Goal: Find specific page/section: Find specific page/section

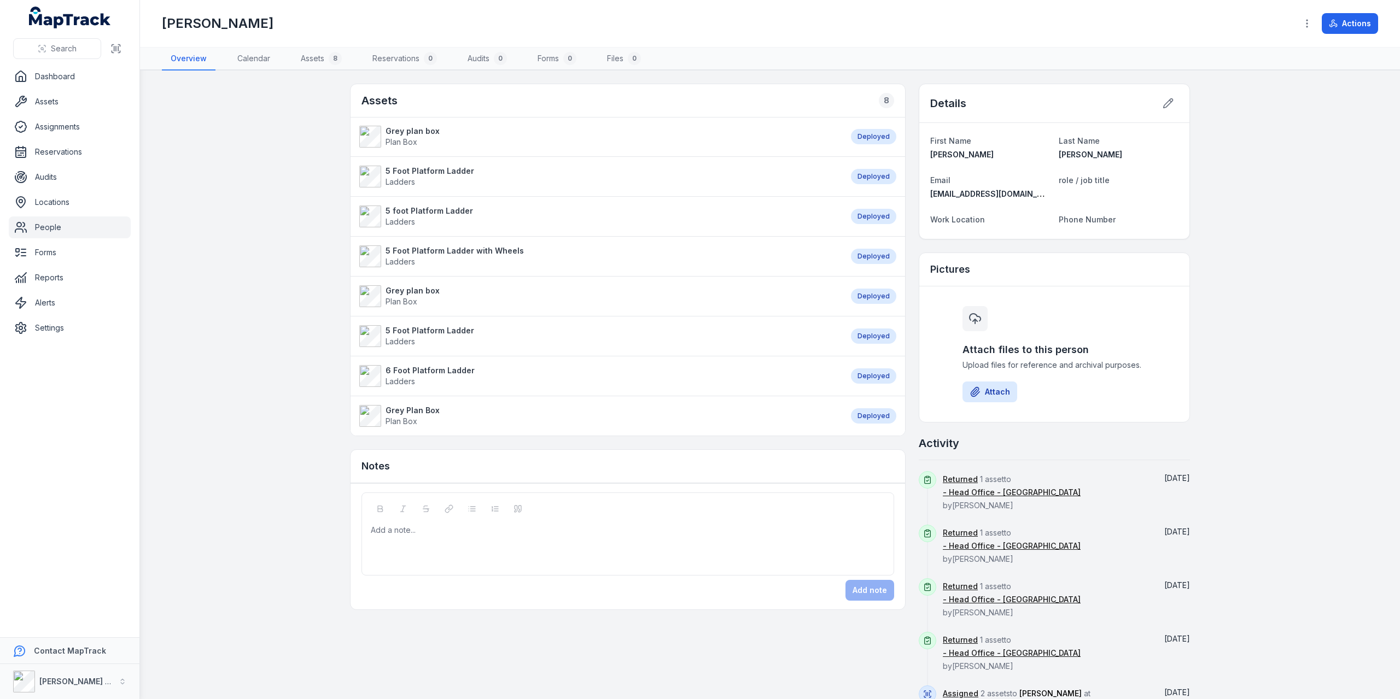
click at [417, 286] on strong "Grey plan box" at bounding box center [413, 290] width 54 height 11
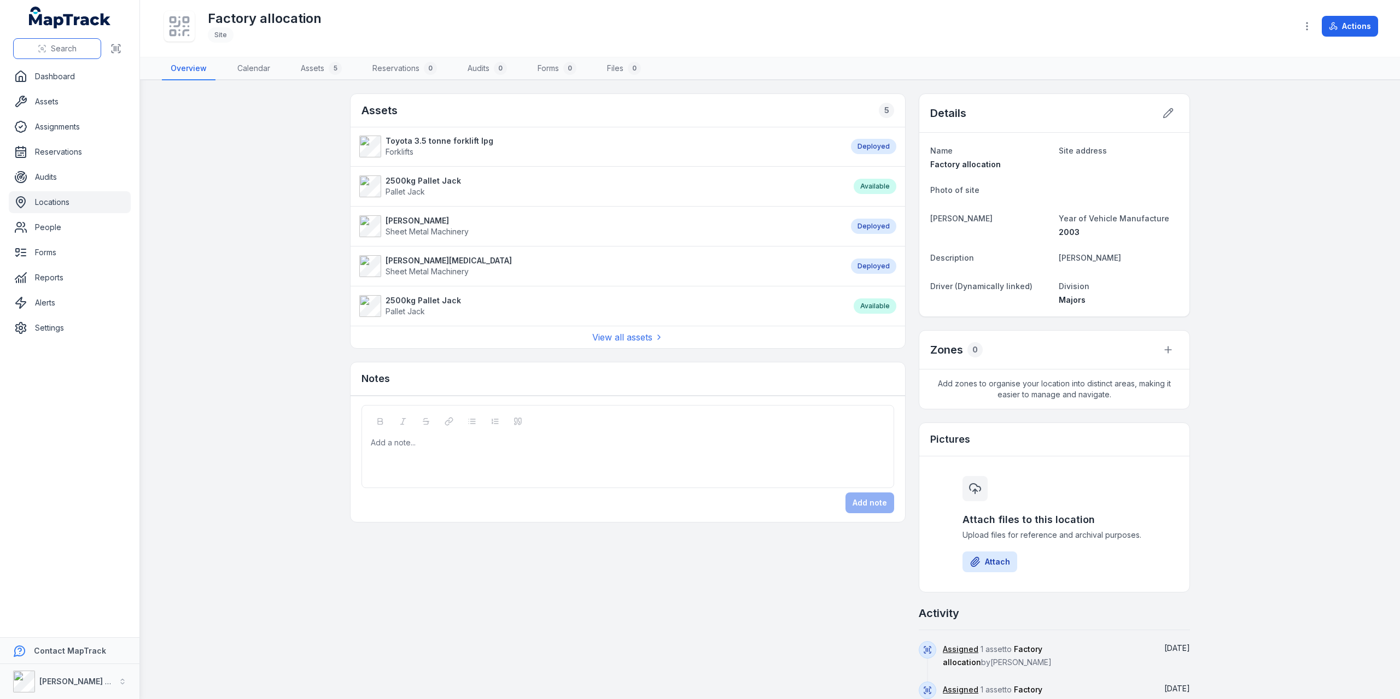
click at [55, 51] on span "Search" at bounding box center [64, 48] width 26 height 11
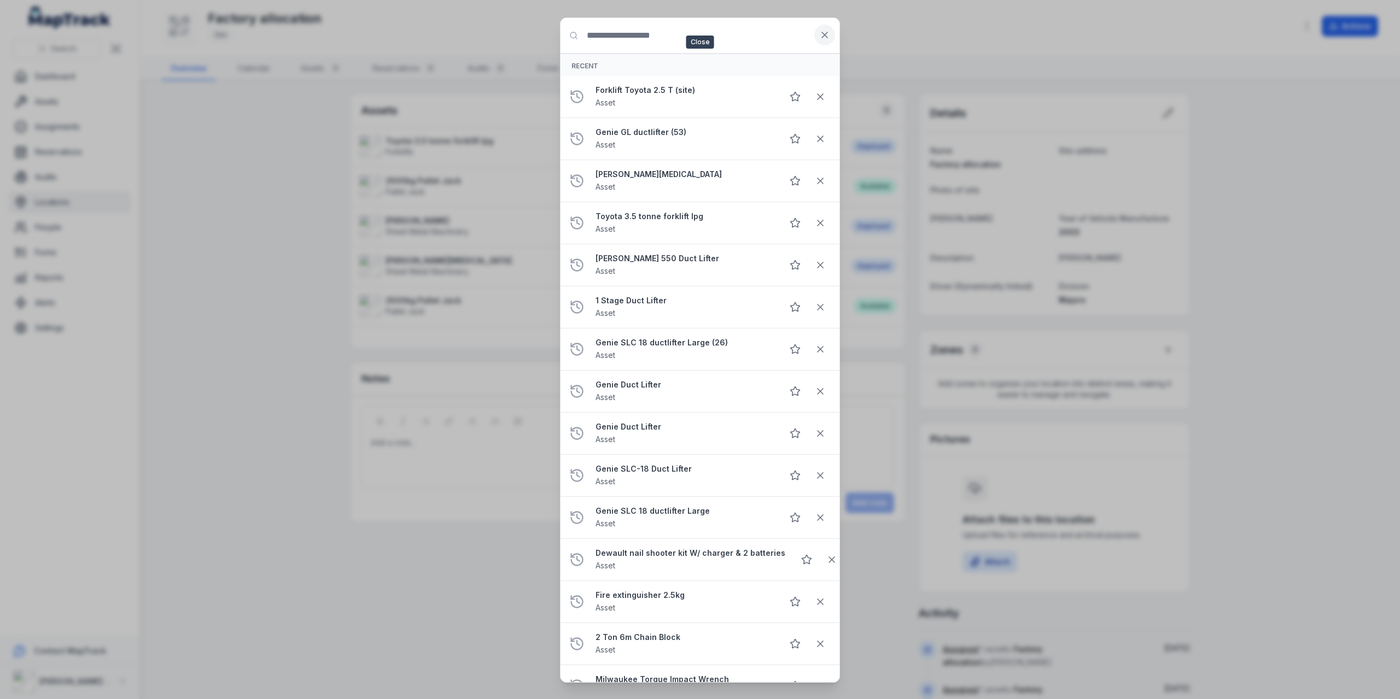
click at [682, 38] on button at bounding box center [824, 35] width 21 height 21
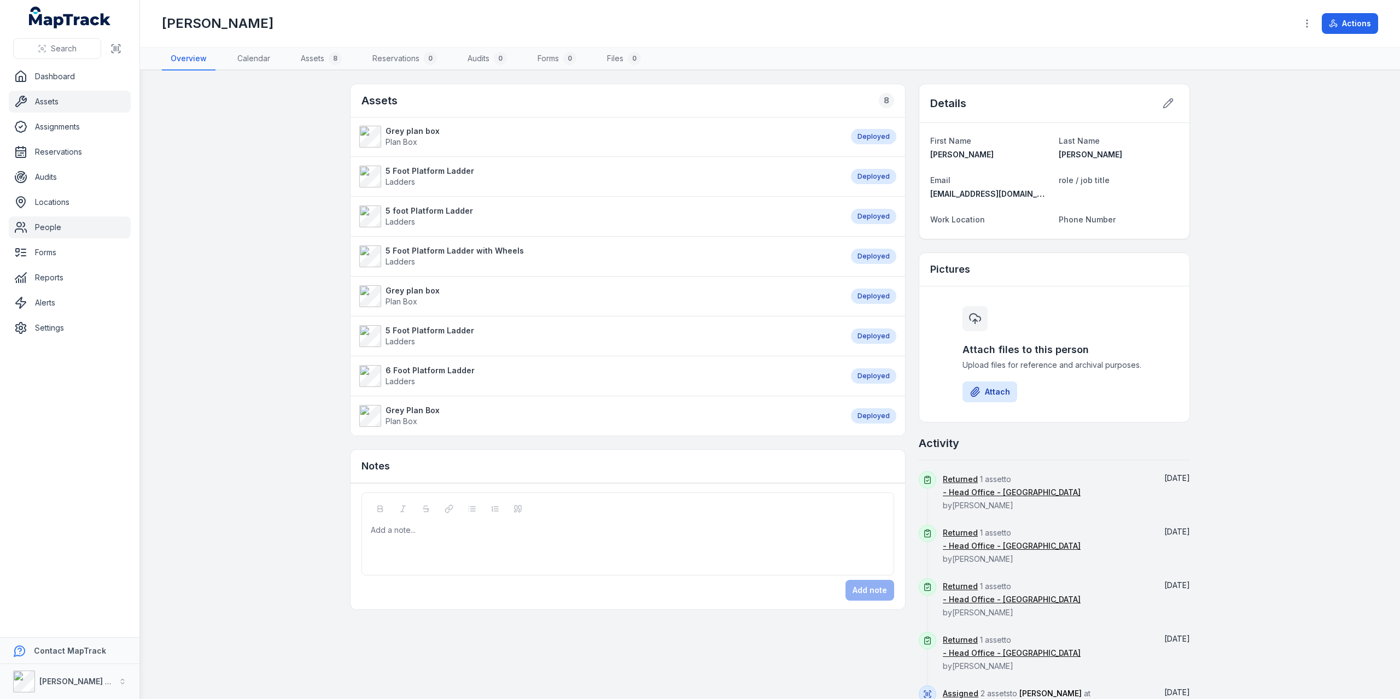
click at [44, 100] on link "Assets" at bounding box center [70, 102] width 122 height 22
